Goal: Use online tool/utility: Utilize a website feature to perform a specific function

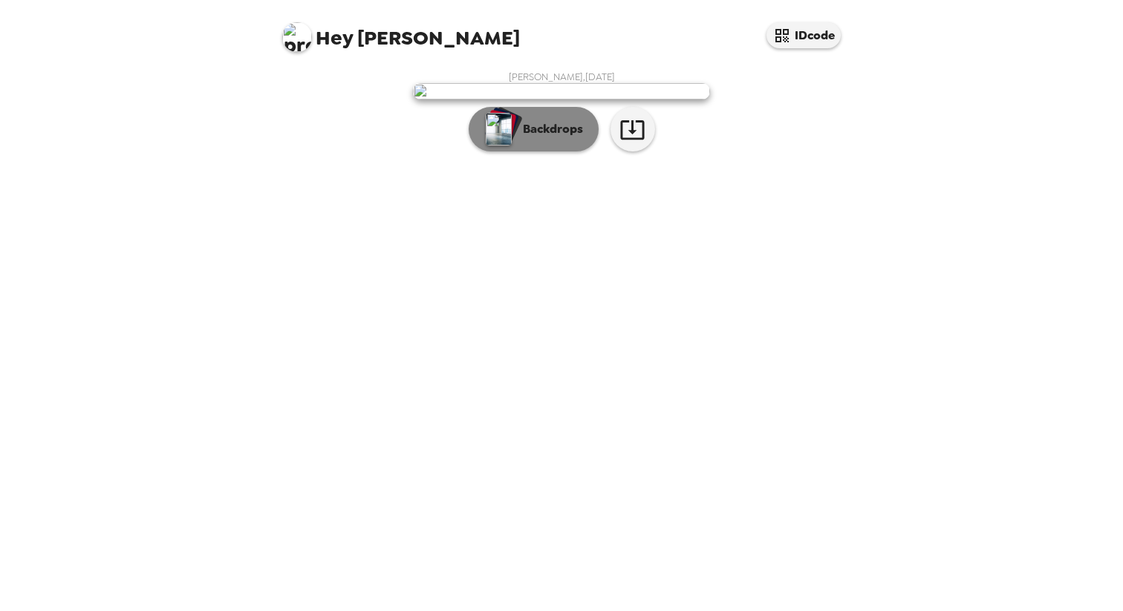
click at [496, 146] on img "button" at bounding box center [499, 129] width 26 height 33
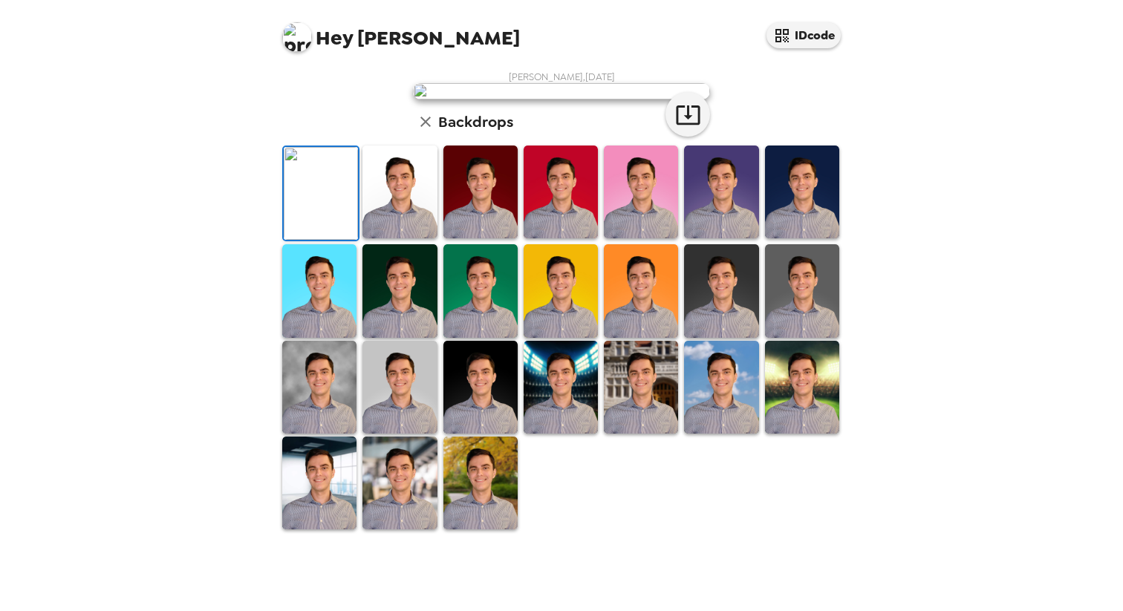
scroll to position [128, 0]
click at [419, 238] on img at bounding box center [400, 192] width 74 height 93
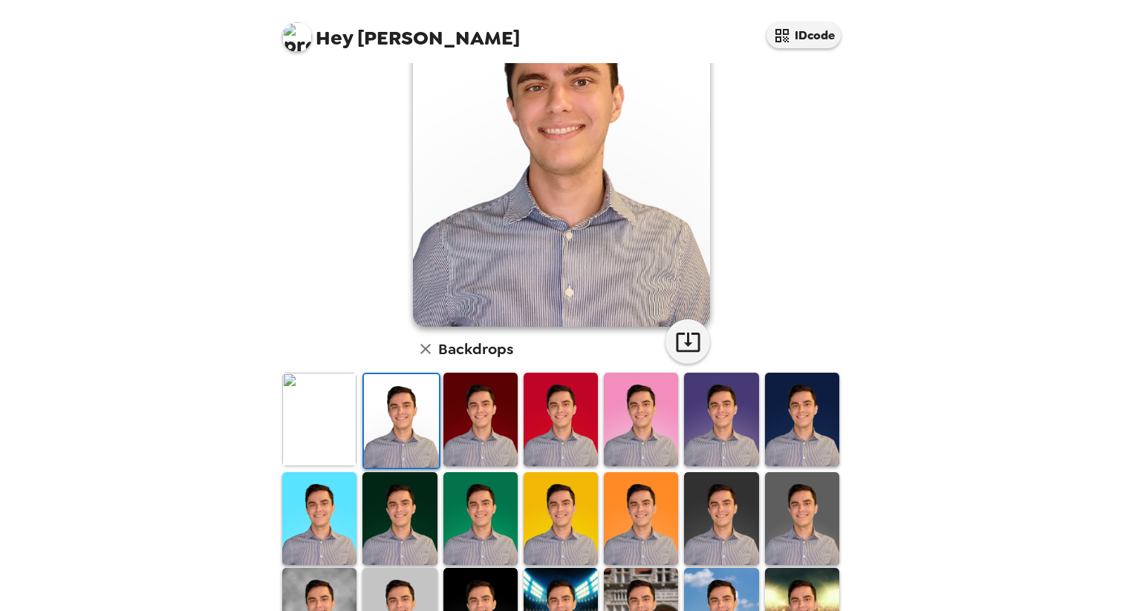
scroll to position [0, 0]
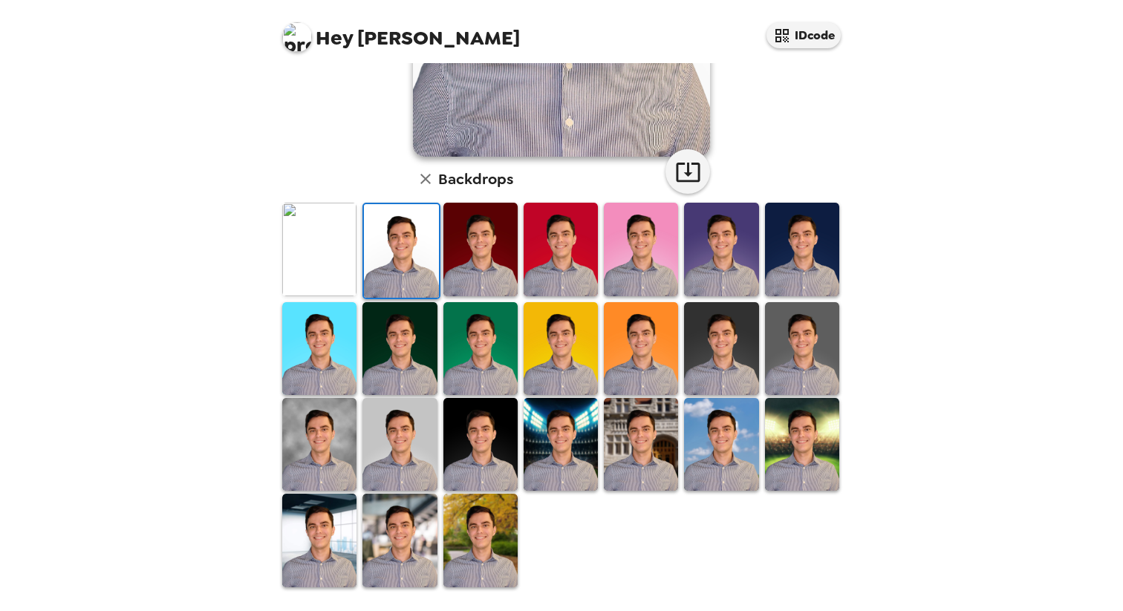
click at [505, 530] on img at bounding box center [481, 540] width 74 height 93
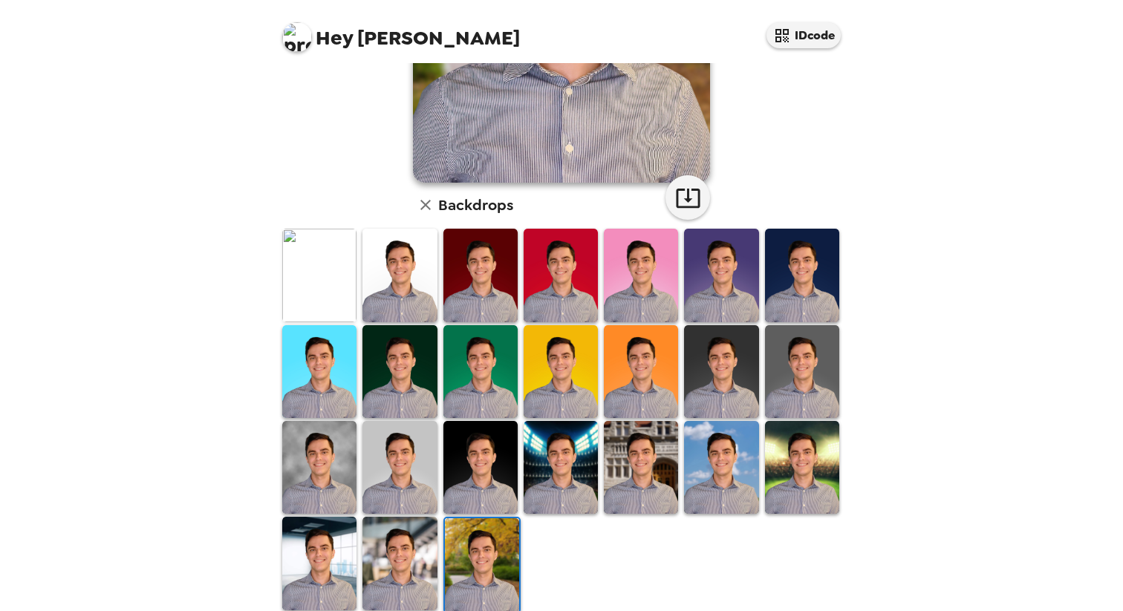
click at [404, 545] on img at bounding box center [400, 563] width 74 height 93
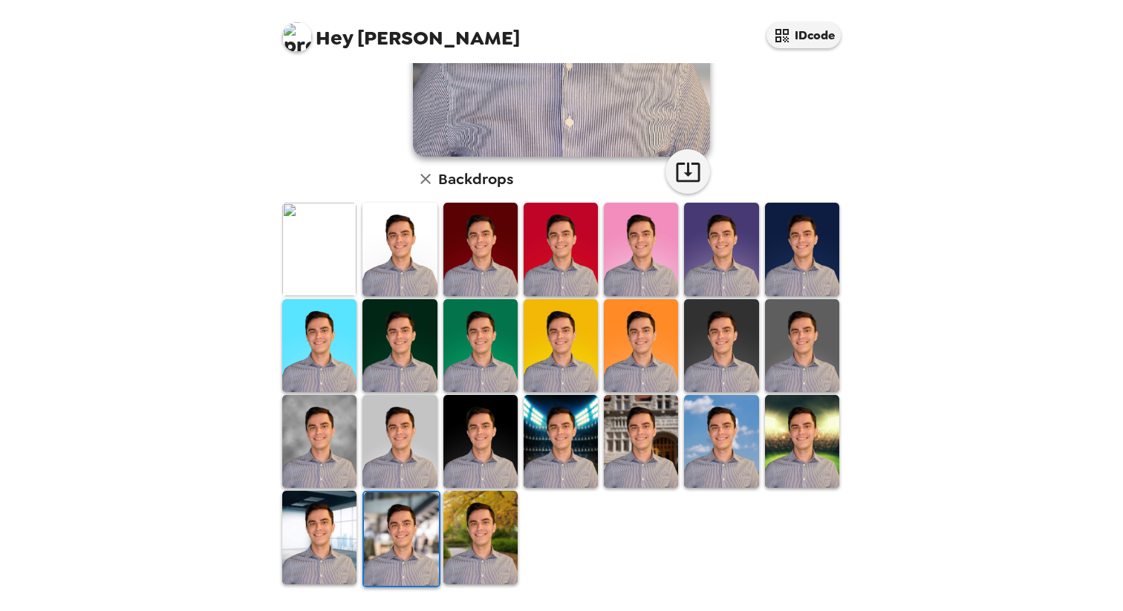
click at [314, 528] on img at bounding box center [319, 537] width 74 height 93
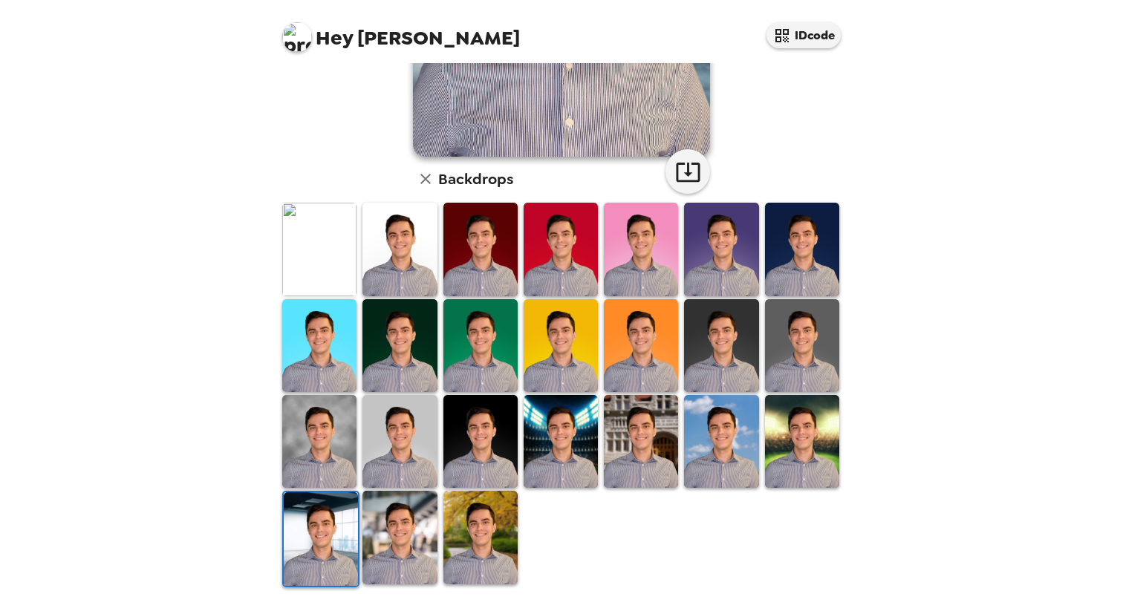
click at [338, 464] on img at bounding box center [319, 441] width 74 height 93
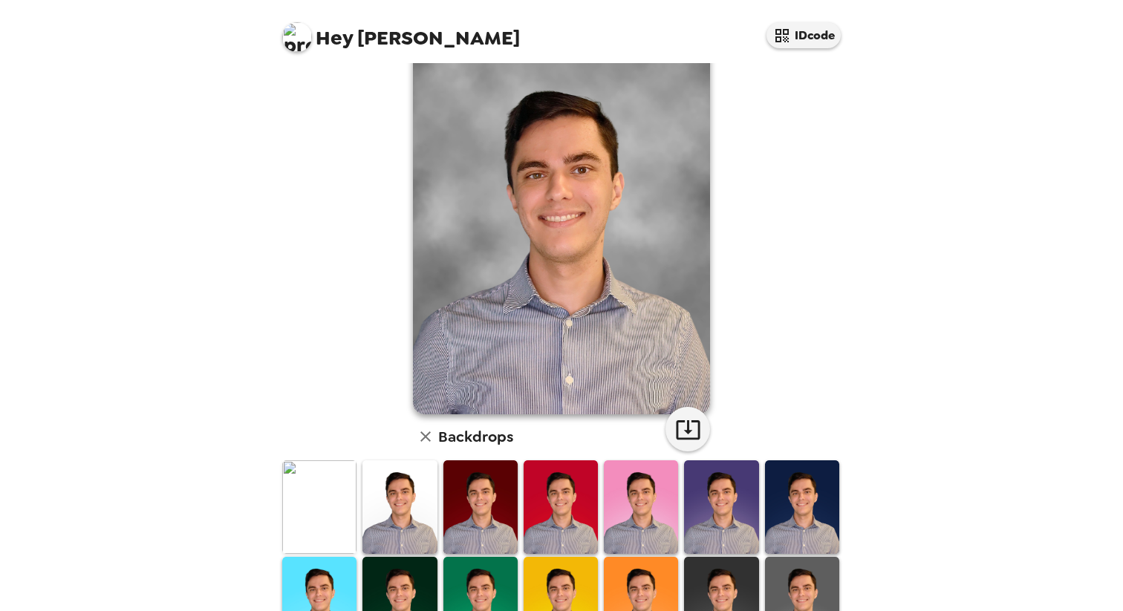
scroll to position [55, 0]
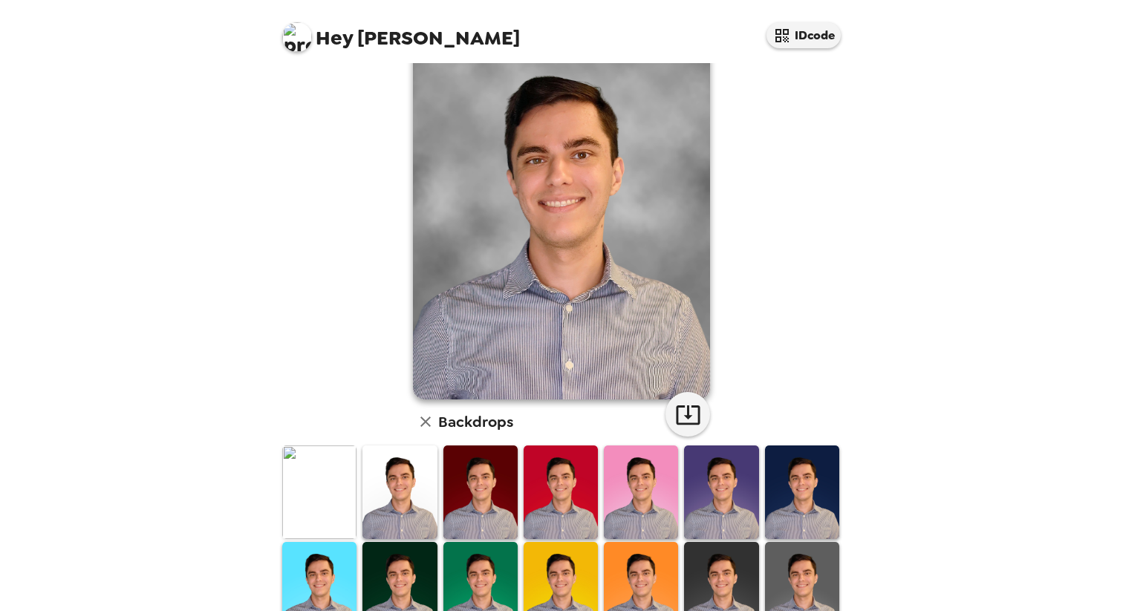
click at [307, 487] on img at bounding box center [319, 492] width 74 height 93
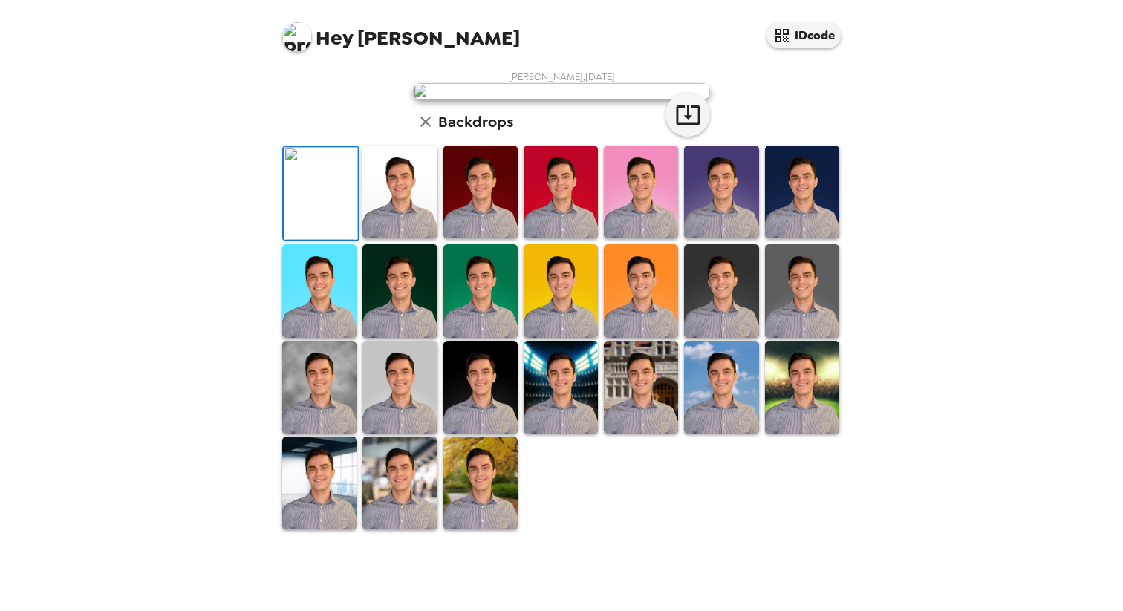
click at [416, 238] on img at bounding box center [400, 192] width 74 height 93
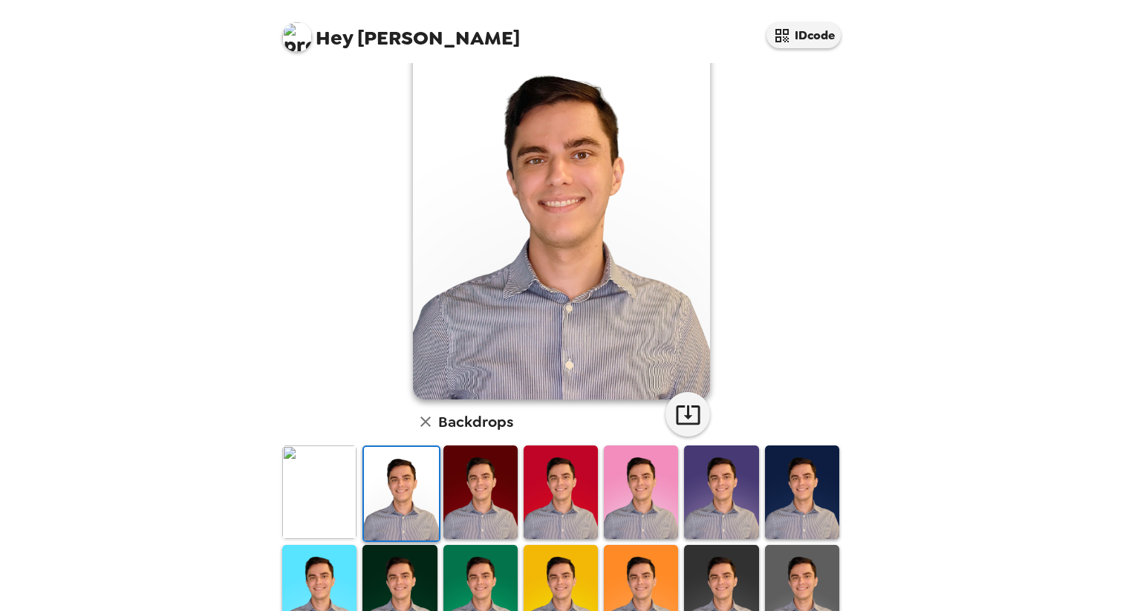
click at [339, 497] on img at bounding box center [319, 492] width 74 height 93
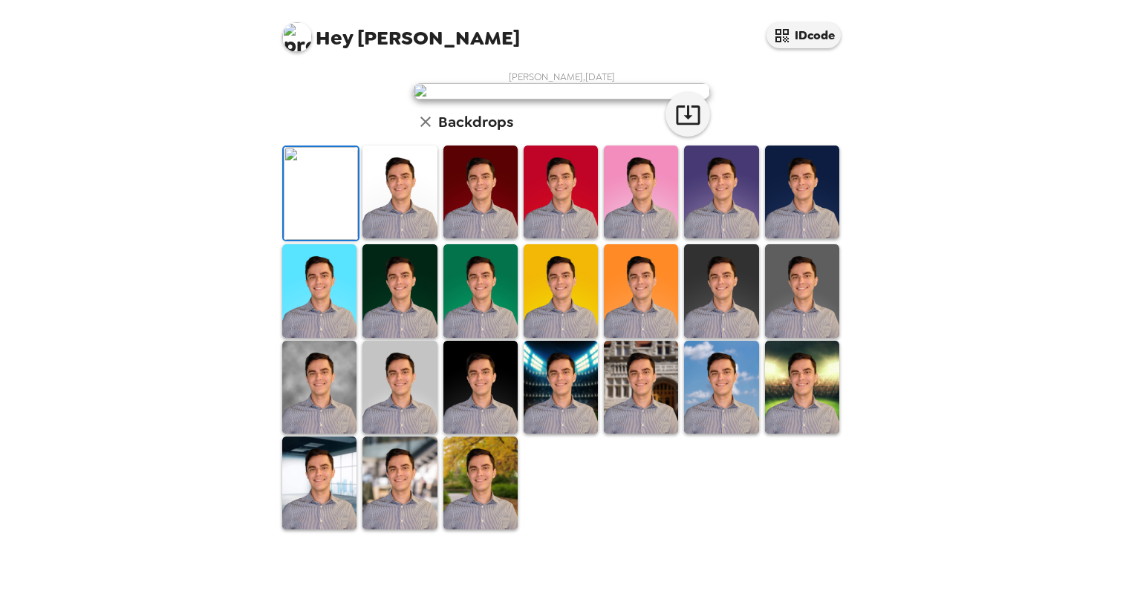
scroll to position [37, 0]
click at [401, 238] on img at bounding box center [400, 192] width 74 height 93
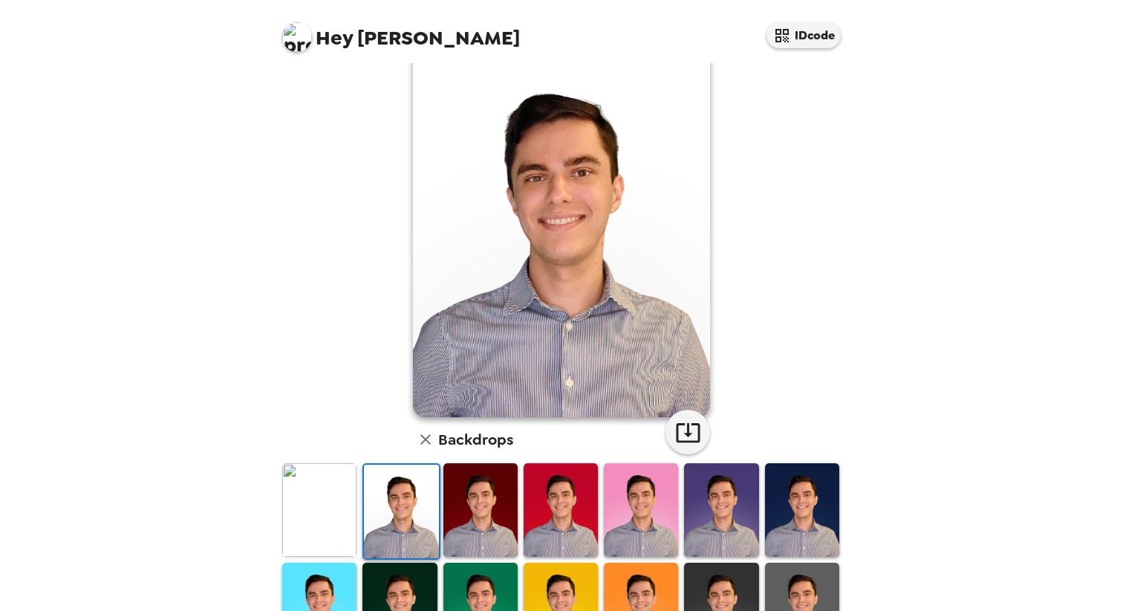
click at [473, 521] on img at bounding box center [481, 510] width 74 height 93
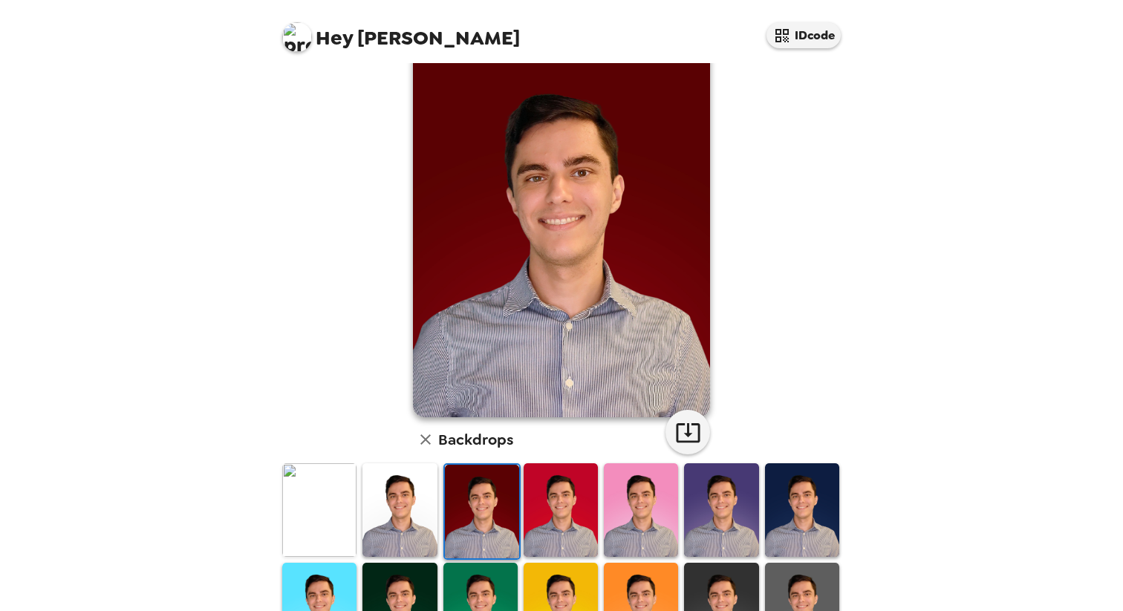
click at [557, 527] on img at bounding box center [561, 510] width 74 height 93
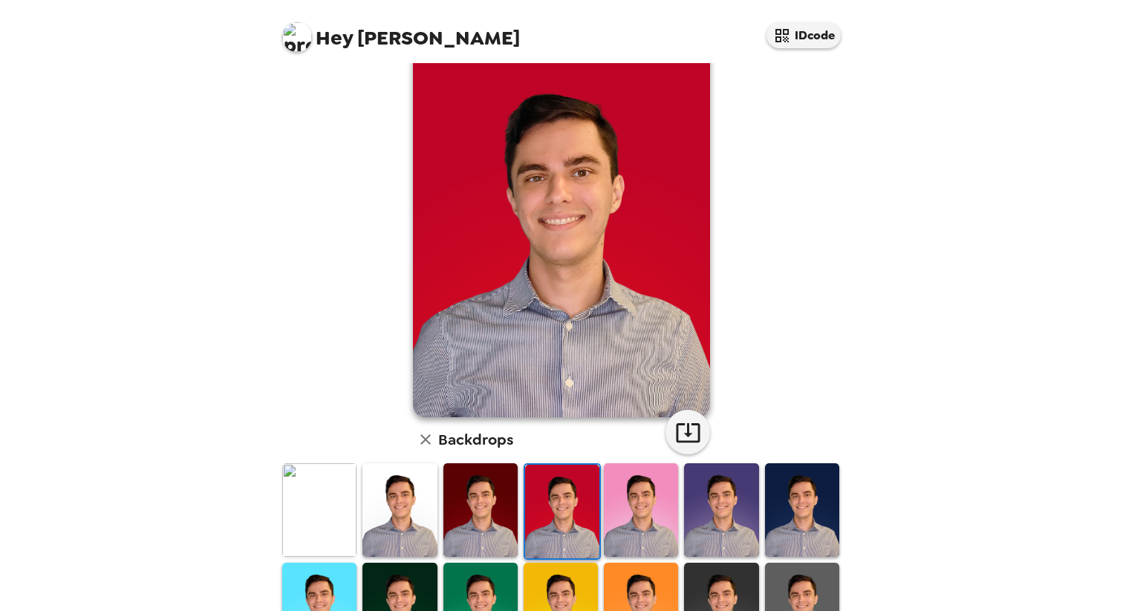
click at [640, 522] on img at bounding box center [641, 510] width 74 height 93
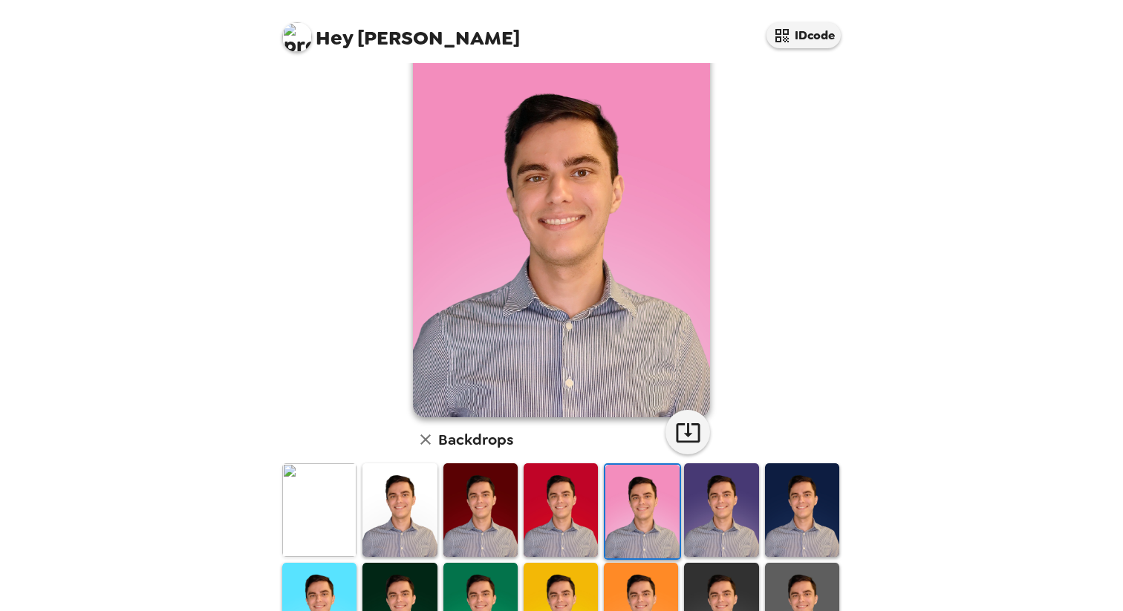
click at [702, 522] on img at bounding box center [721, 510] width 74 height 93
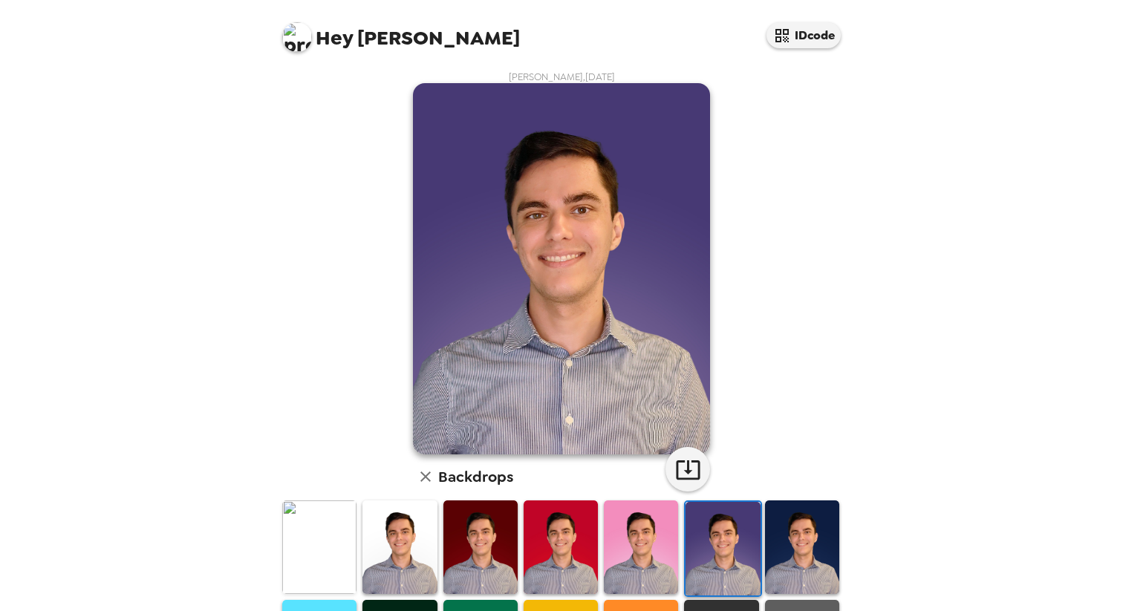
scroll to position [16, 0]
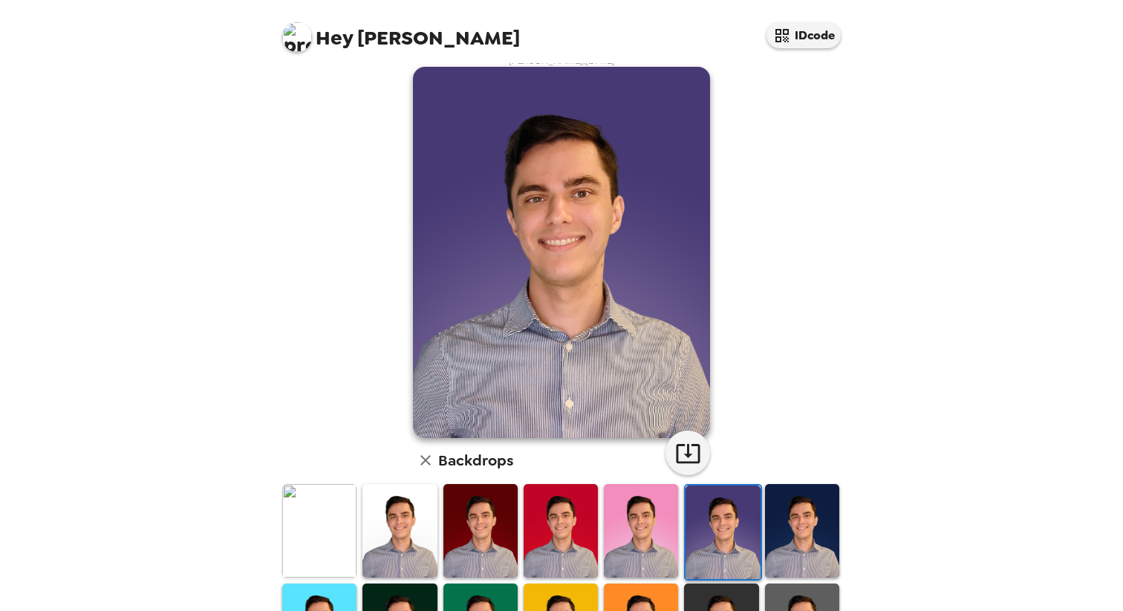
click at [795, 539] on img at bounding box center [802, 530] width 74 height 93
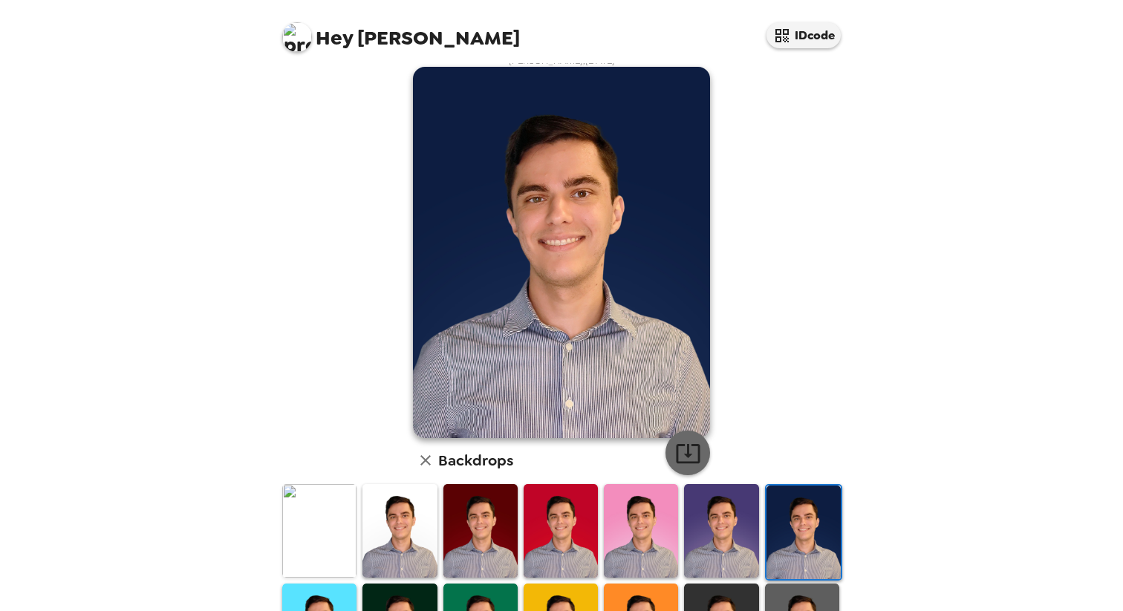
click at [686, 459] on icon "button" at bounding box center [688, 454] width 26 height 26
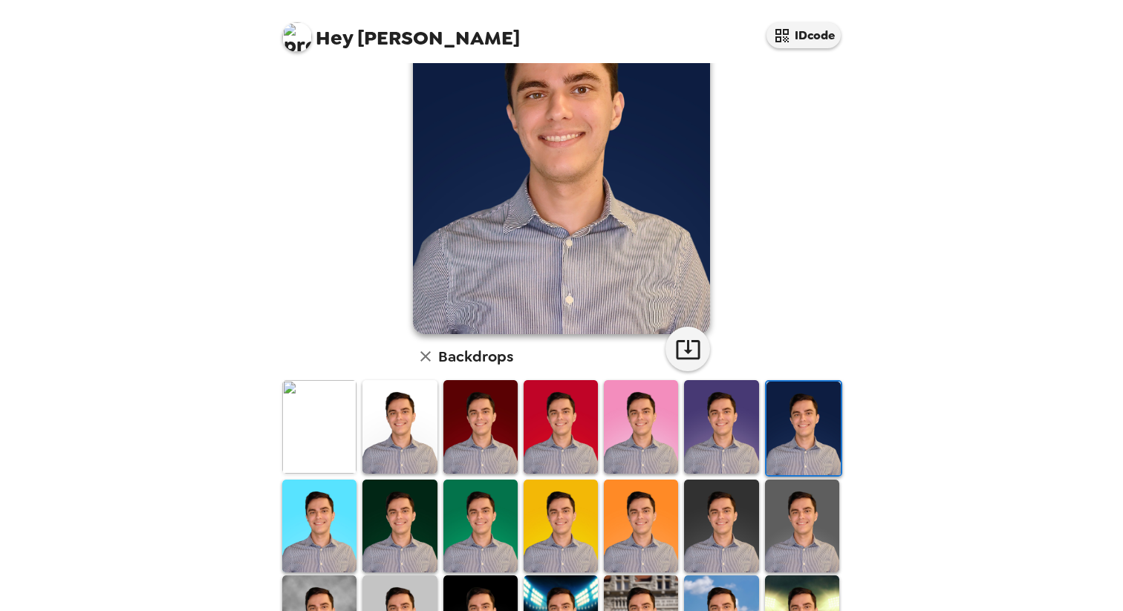
scroll to position [132, 0]
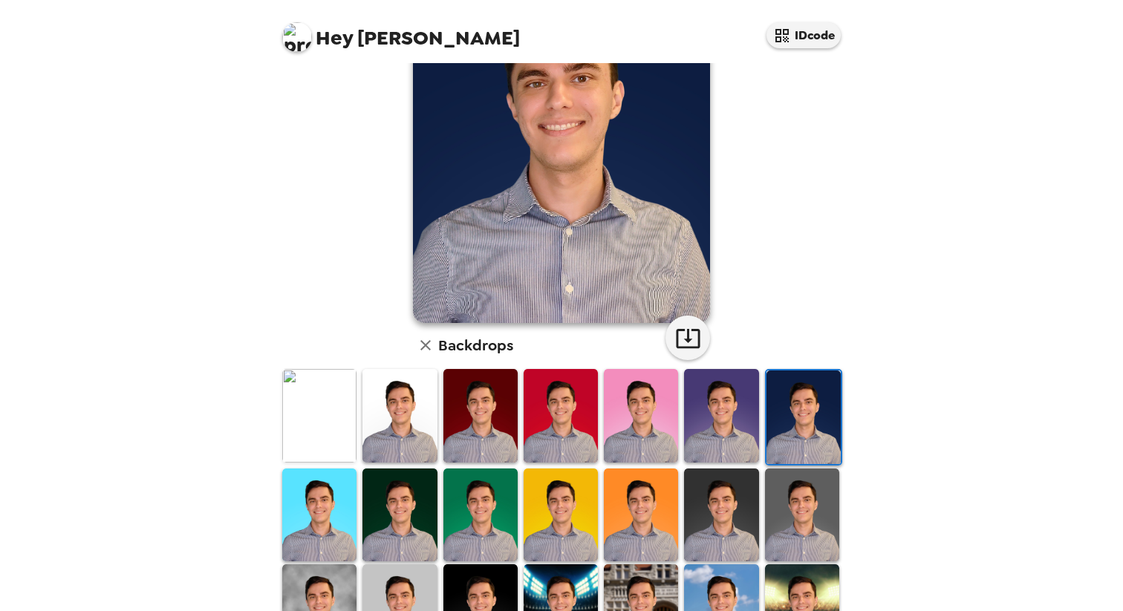
click at [322, 523] on img at bounding box center [319, 515] width 74 height 93
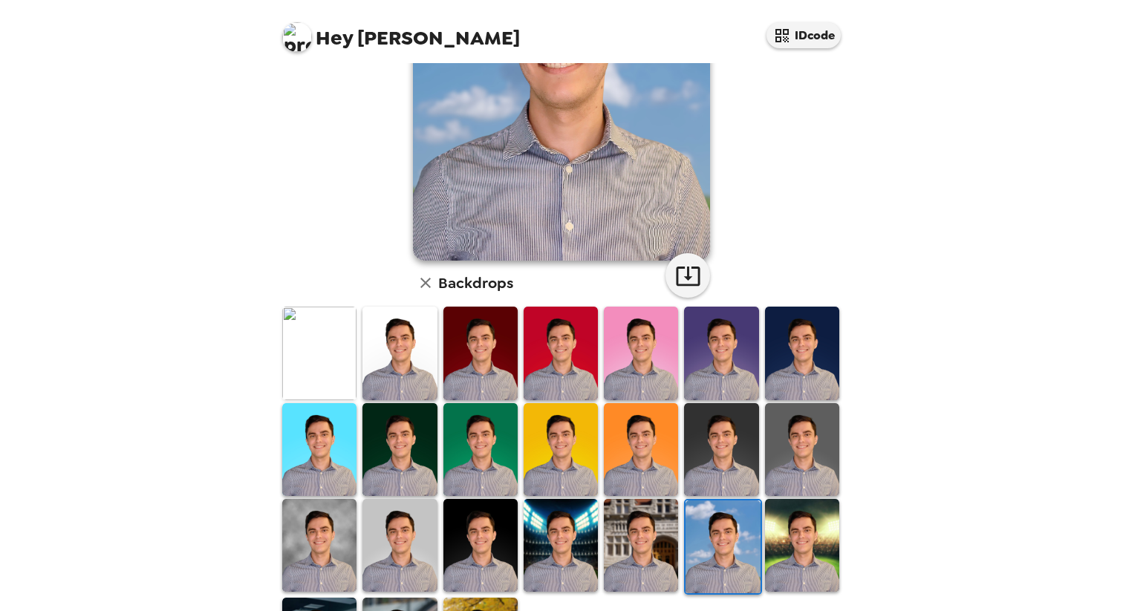
click at [785, 533] on img at bounding box center [802, 545] width 74 height 93
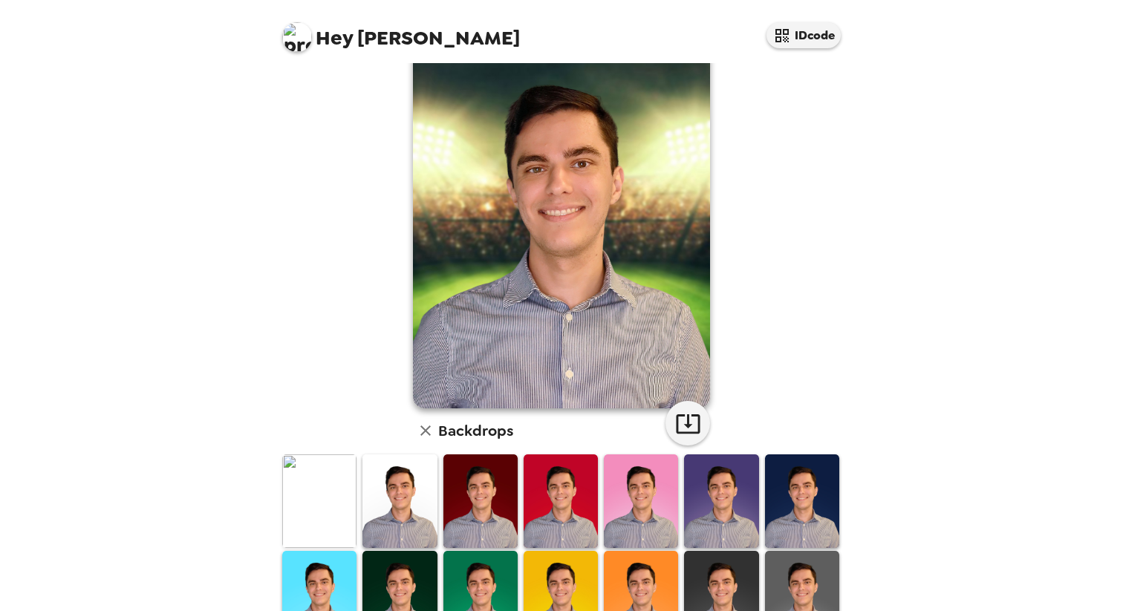
scroll to position [299, 0]
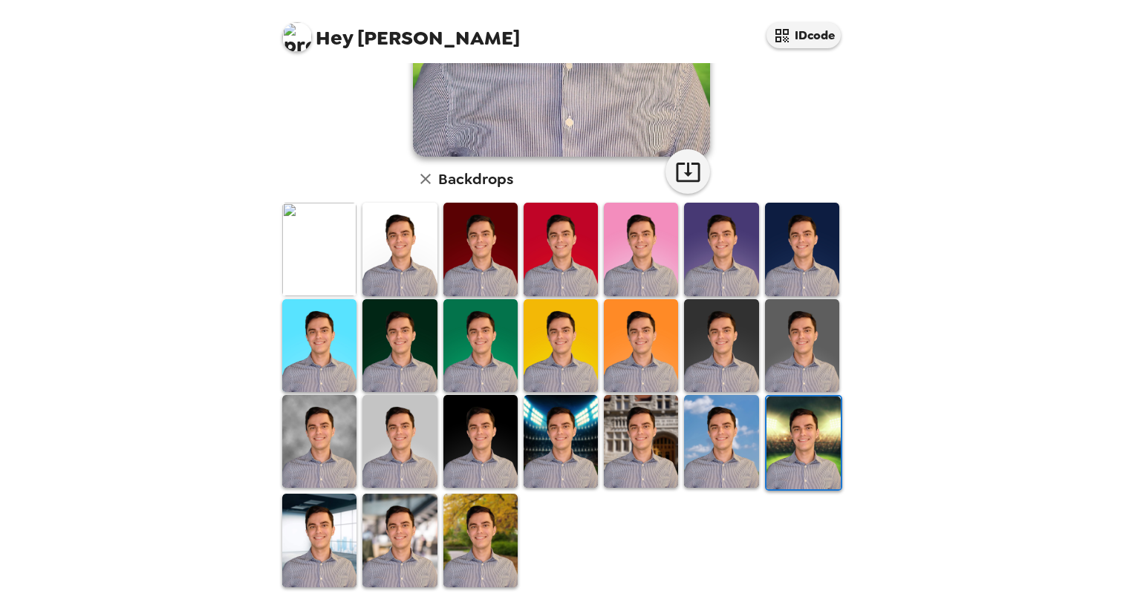
click at [304, 548] on img at bounding box center [319, 540] width 74 height 93
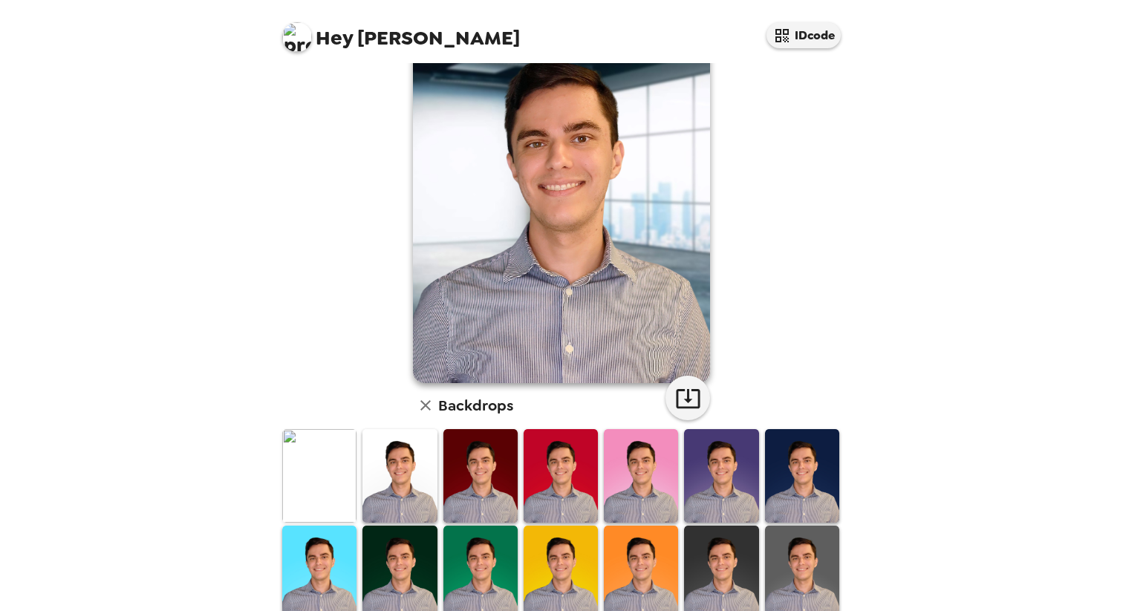
scroll to position [0, 0]
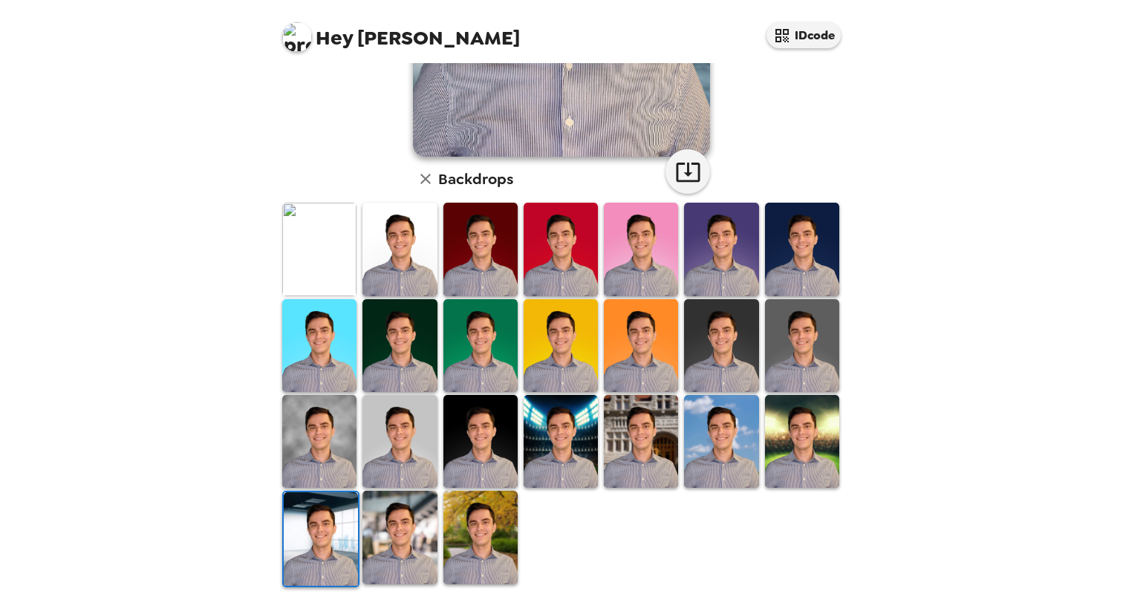
click at [410, 483] on img at bounding box center [400, 441] width 74 height 93
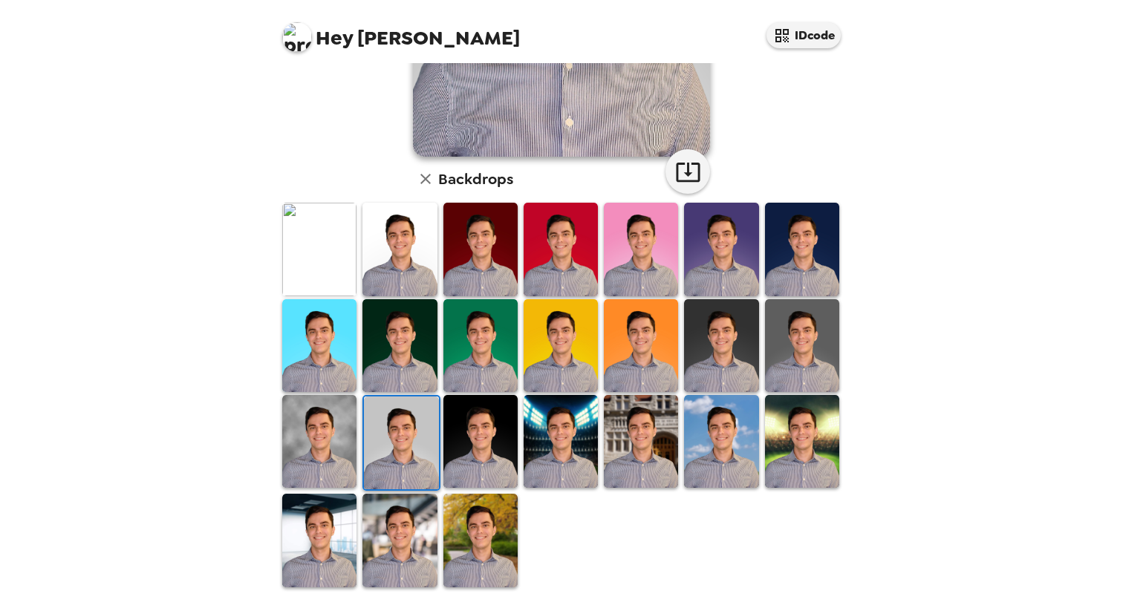
click at [423, 520] on img at bounding box center [400, 540] width 74 height 93
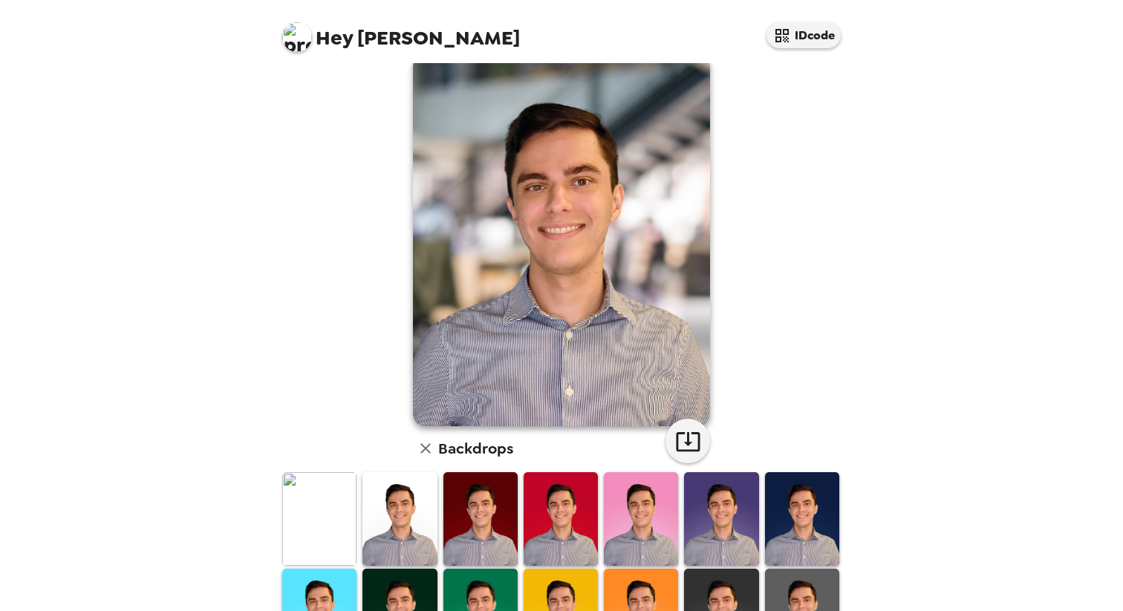
scroll to position [299, 0]
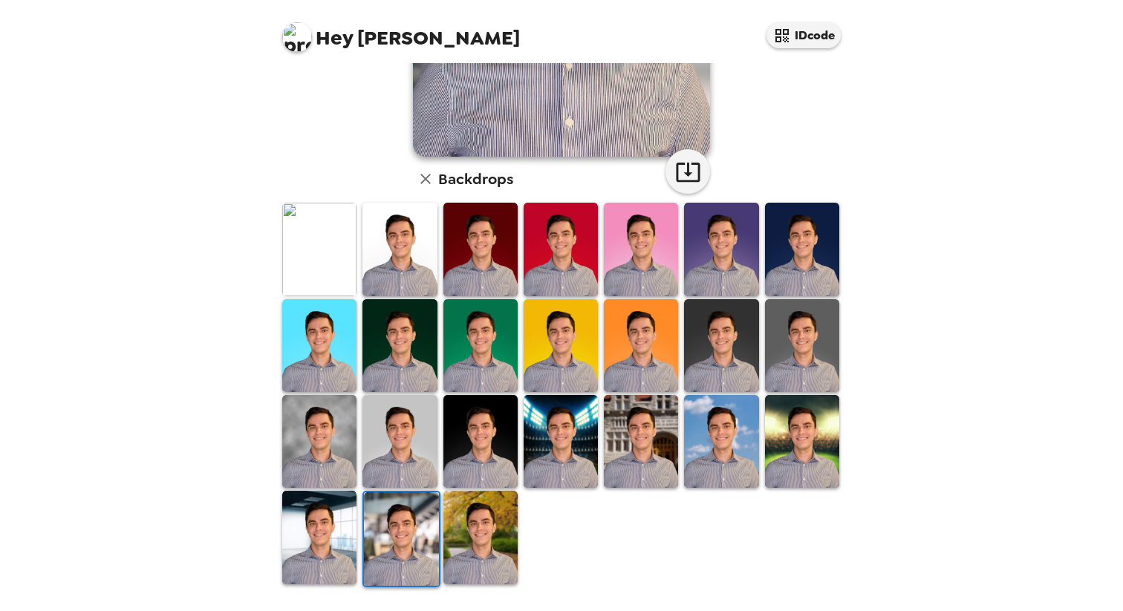
click at [486, 535] on img at bounding box center [481, 537] width 74 height 93
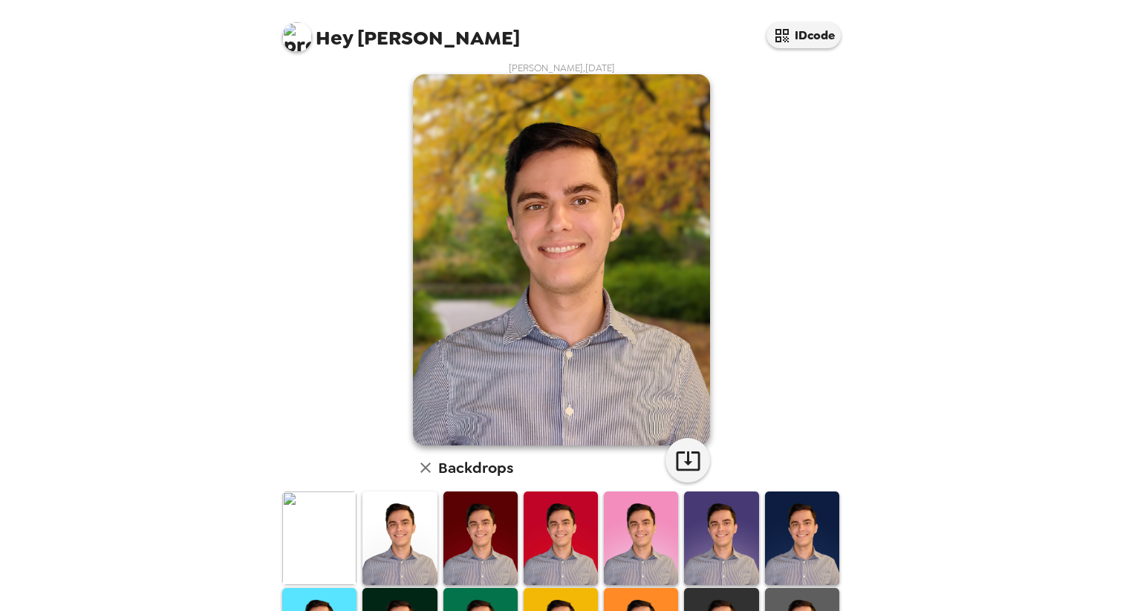
scroll to position [10, 0]
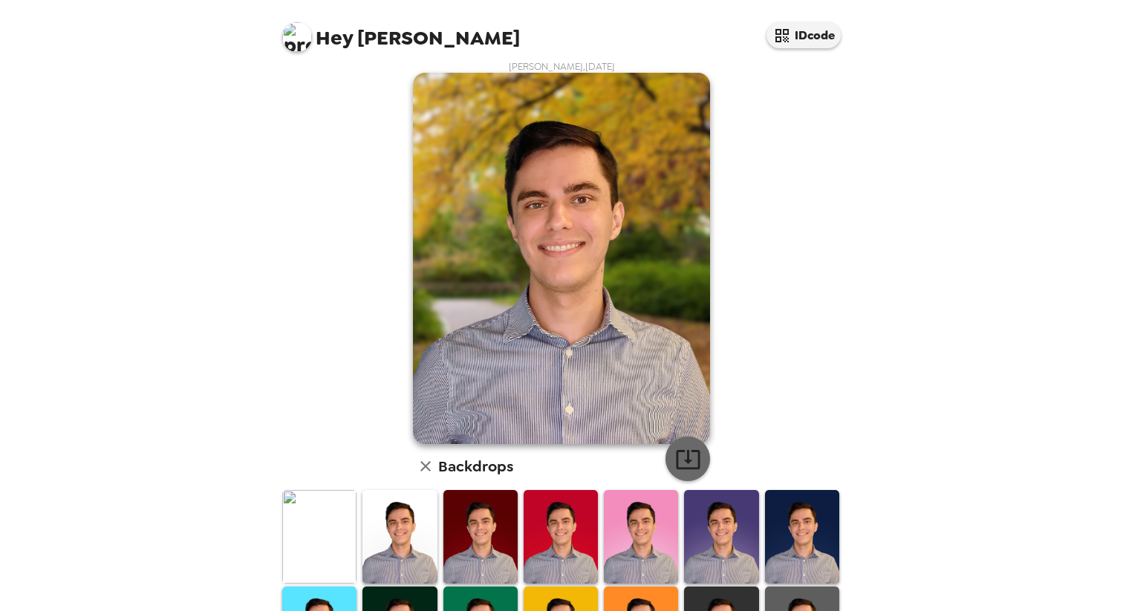
click at [698, 465] on icon "button" at bounding box center [688, 459] width 24 height 19
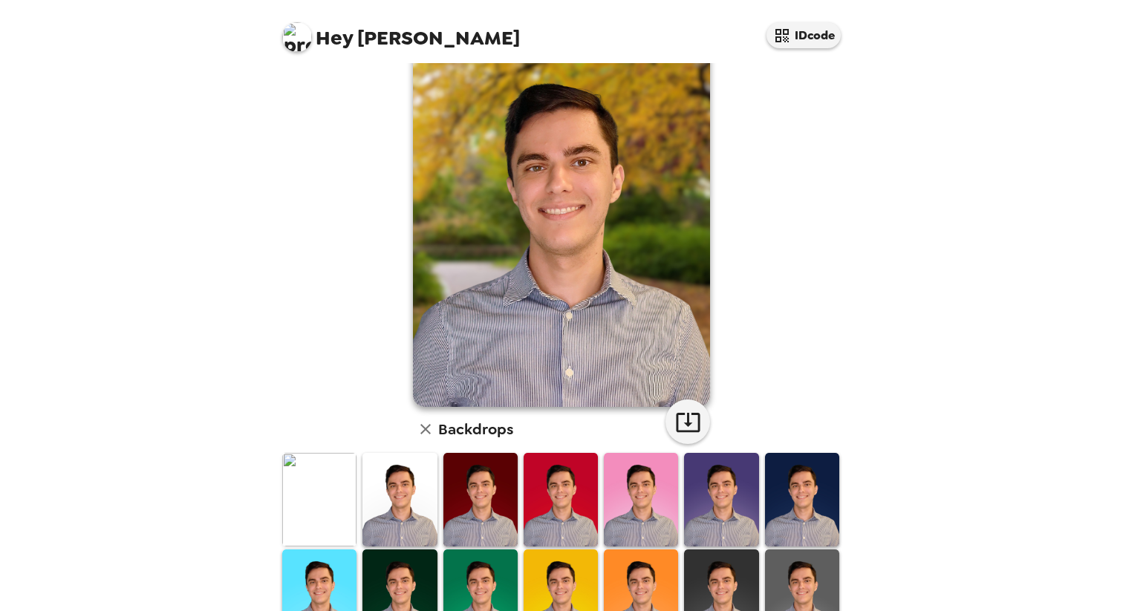
scroll to position [299, 0]
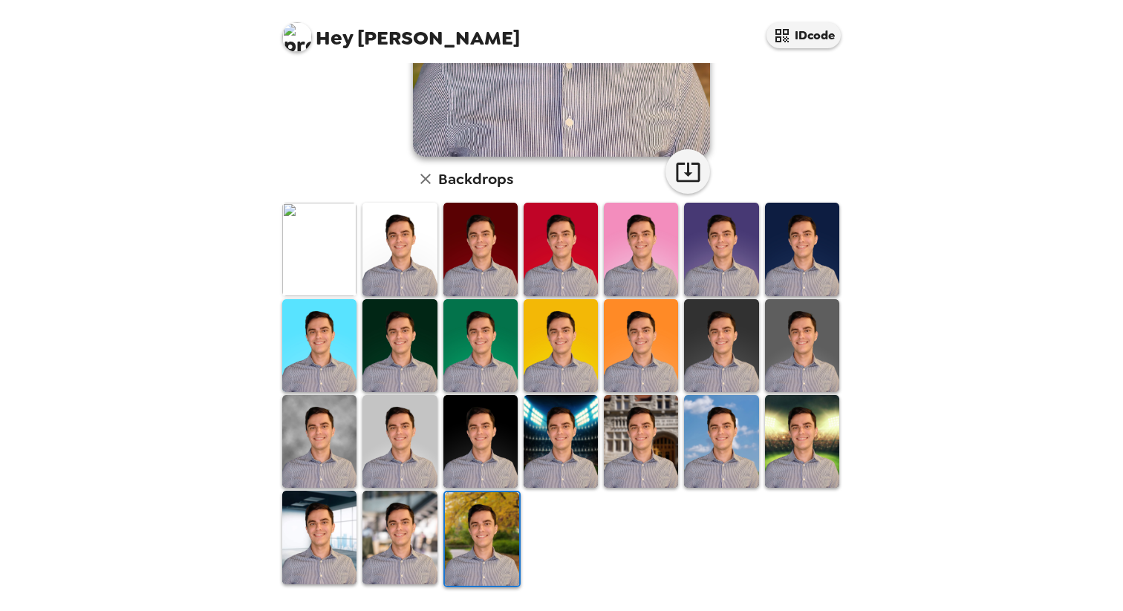
click at [418, 502] on img at bounding box center [400, 537] width 74 height 93
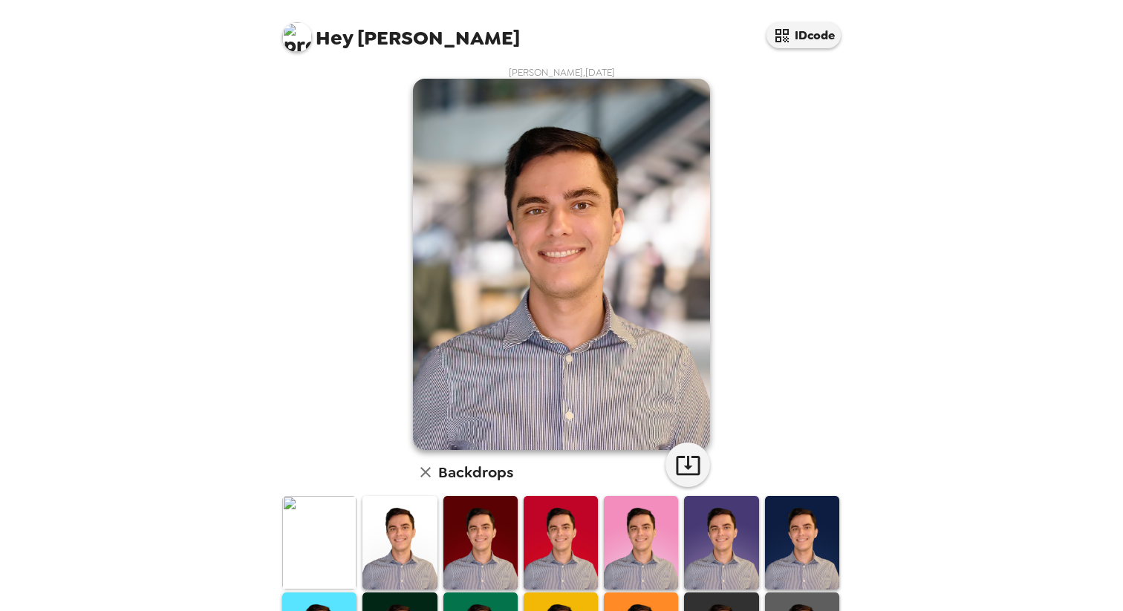
scroll to position [0, 0]
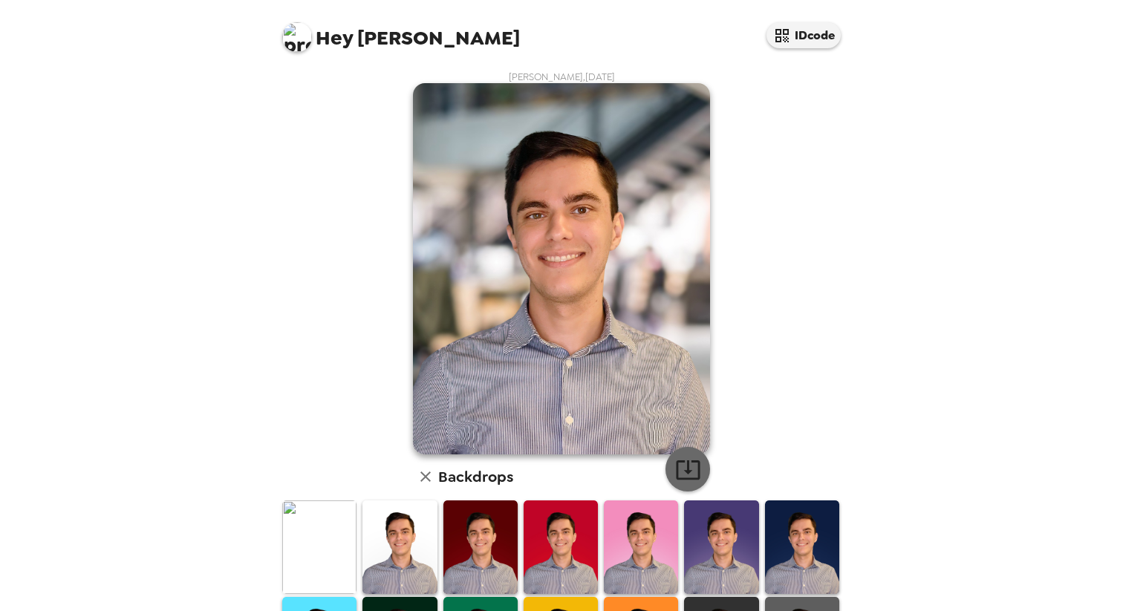
click at [693, 467] on icon "button" at bounding box center [688, 470] width 26 height 26
